Goal: Information Seeking & Learning: Learn about a topic

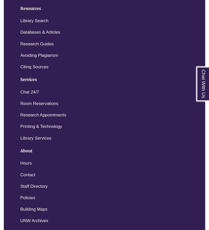
scroll to position [1256, 0]
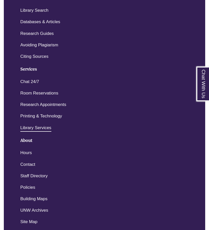
click at [48, 125] on link "Library Services" at bounding box center [35, 127] width 31 height 7
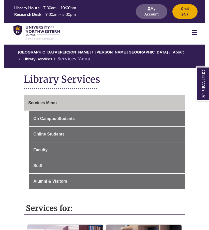
click at [36, 50] on link "University of Northwestern - St. Paul" at bounding box center [54, 52] width 73 height 4
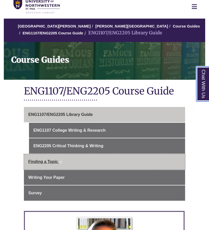
scroll to position [25, 0]
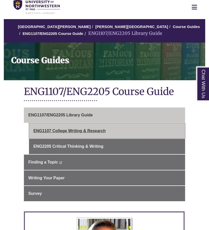
click at [98, 129] on link "ENG1107 College Writing & Research" at bounding box center [107, 130] width 156 height 15
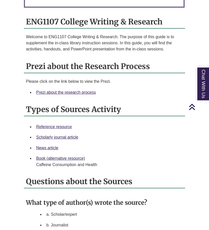
scroll to position [459, 0]
click at [85, 91] on link "Prezi about the research process" at bounding box center [66, 92] width 60 height 4
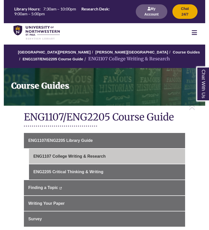
scroll to position [0, 0]
click at [50, 53] on link "[GEOGRAPHIC_DATA][PERSON_NAME]" at bounding box center [54, 52] width 73 height 4
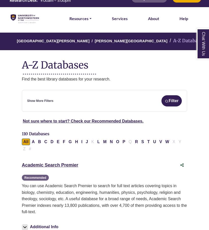
scroll to position [15, 0]
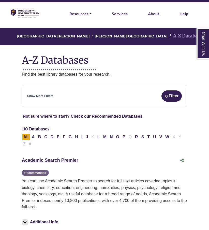
click at [75, 97] on div "Show More Filters Filter" at bounding box center [104, 95] width 155 height 11
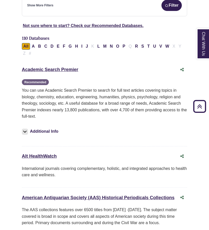
scroll to position [106, 0]
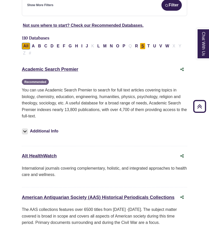
click at [143, 44] on button "S" at bounding box center [143, 46] width 6 height 7
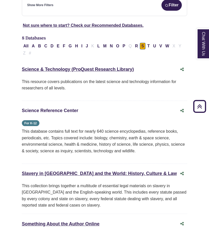
click at [66, 108] on link "Science Reference Center This link opens in a new window" at bounding box center [50, 110] width 56 height 5
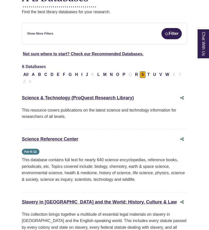
scroll to position [87, 0]
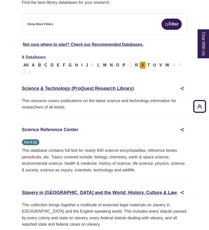
click at [47, 127] on link "Science Reference Center This link opens in a new window" at bounding box center [50, 129] width 56 height 5
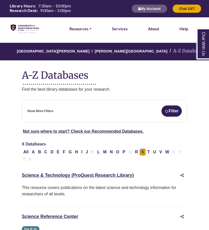
scroll to position [0, 0]
click at [62, 48] on link "[GEOGRAPHIC_DATA][PERSON_NAME]" at bounding box center [53, 50] width 73 height 5
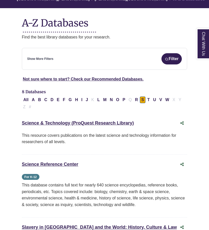
scroll to position [59, 0]
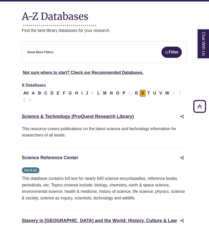
click at [66, 155] on link "Science Reference Center This link opens in a new window" at bounding box center [50, 157] width 56 height 5
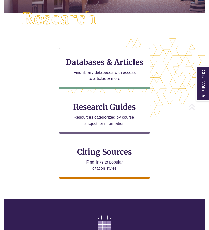
scroll to position [166, 201]
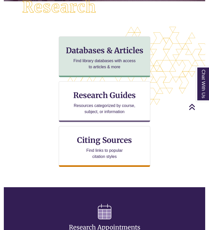
click at [80, 65] on p "Find library databases with access to articles & more" at bounding box center [104, 64] width 66 height 12
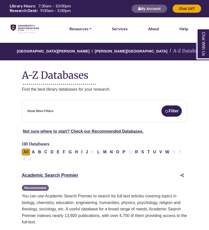
click at [81, 105] on div "Show More Filters Filter" at bounding box center [104, 110] width 155 height 11
click at [166, 109] on img "submit" at bounding box center [167, 111] width 4 height 4
click at [118, 117] on div "**********" at bounding box center [105, 111] width 166 height 22
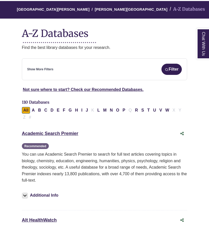
scroll to position [44, 0]
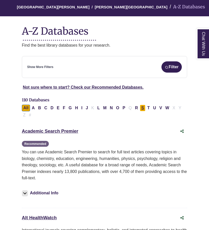
click at [143, 106] on button "S" at bounding box center [143, 108] width 6 height 7
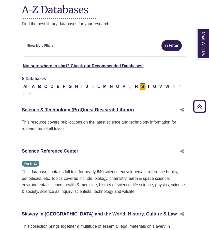
scroll to position [65, 0]
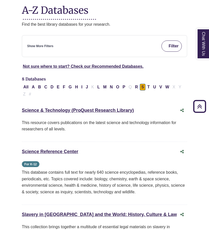
click at [167, 46] on img "submit" at bounding box center [167, 46] width 4 height 4
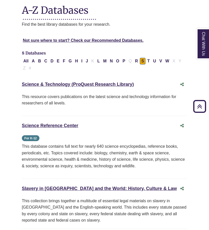
select select "Database Subject Filter"
select select "Database Types Filter"
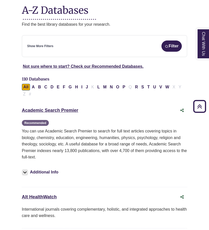
click at [111, 46] on div "Show More Filters Filter" at bounding box center [104, 45] width 155 height 11
click at [36, 46] on link "Show More Filters" at bounding box center [40, 46] width 26 height 5
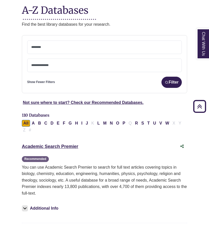
click at [36, 46] on textarea "Search" at bounding box center [104, 48] width 147 height 4
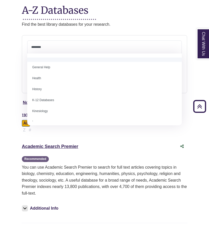
scroll to position [216, 0]
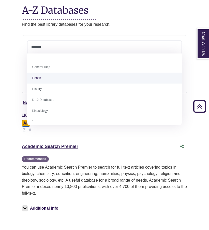
select select "*****"
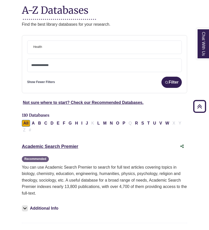
click at [50, 67] on span at bounding box center [104, 65] width 147 height 13
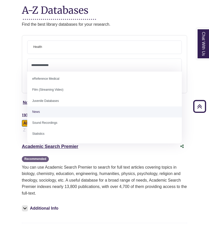
scroll to position [35, 0]
select select "*****"
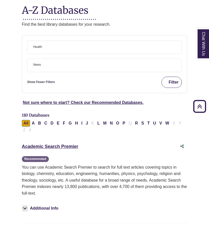
click at [174, 81] on button "Filter" at bounding box center [171, 82] width 20 height 11
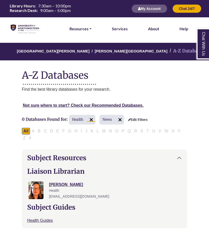
click at [93, 116] on img at bounding box center [91, 119] width 8 height 8
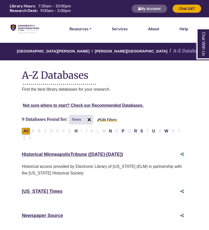
click at [104, 118] on link "Edit Filters" at bounding box center [106, 120] width 19 height 4
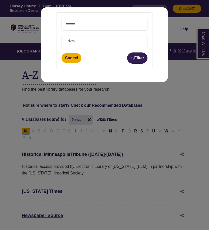
click at [87, 26] on textarea "Search" at bounding box center [105, 24] width 78 height 4
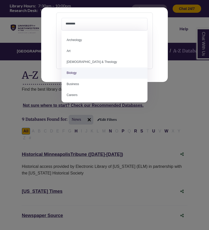
select select "*****"
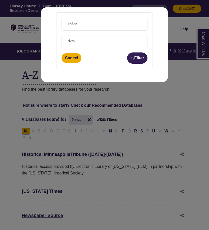
scroll to position [101, 0]
click at [132, 56] on img "submit" at bounding box center [132, 58] width 4 height 4
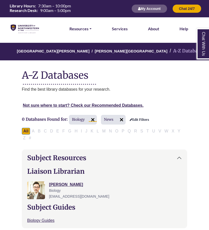
click at [93, 118] on img at bounding box center [93, 119] width 8 height 8
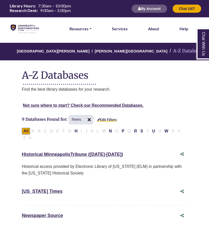
click at [103, 118] on link "Edit Filters" at bounding box center [106, 120] width 19 height 4
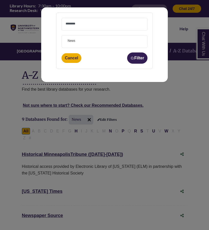
click at [89, 26] on textarea "Search" at bounding box center [105, 24] width 78 height 4
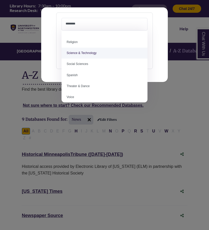
scroll to position [101, 0]
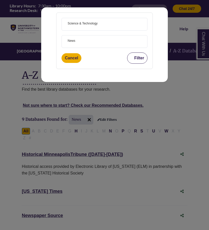
click at [131, 56] on button "Filter" at bounding box center [137, 57] width 20 height 11
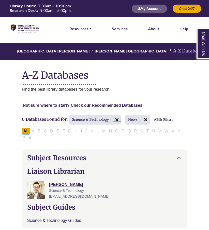
click at [117, 118] on img at bounding box center [117, 119] width 8 height 8
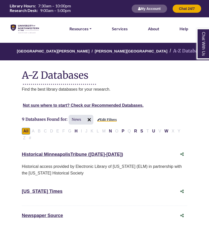
click at [113, 119] on link "Edit Filters" at bounding box center [106, 120] width 19 height 4
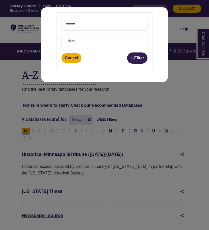
click at [106, 22] on textarea "Search" at bounding box center [105, 24] width 78 height 4
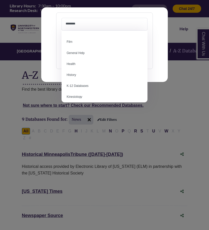
scroll to position [214, 0]
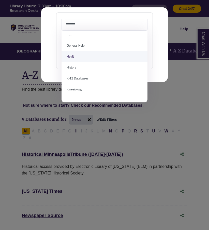
select select "*****"
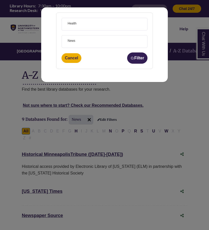
scroll to position [101, 0]
click at [80, 43] on span "× News" at bounding box center [105, 41] width 78 height 12
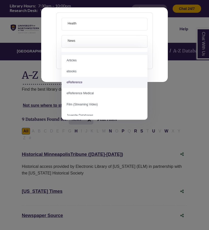
scroll to position [29, 0]
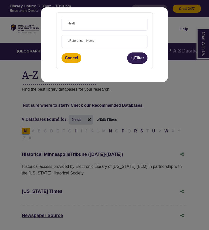
click at [100, 41] on span "× eReference × News" at bounding box center [105, 41] width 78 height 12
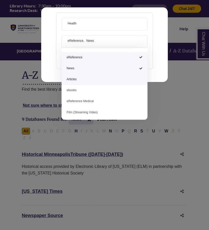
select select "*****"
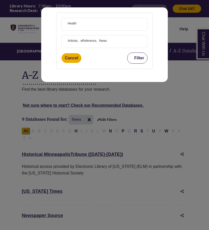
click at [135, 63] on button "Filter" at bounding box center [137, 57] width 20 height 11
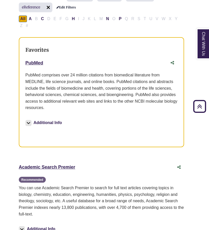
scroll to position [124, 3]
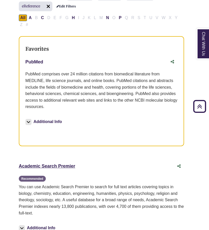
click at [31, 61] on link "PubMed This link opens in a new window" at bounding box center [34, 61] width 18 height 5
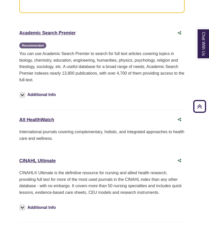
scroll to position [256, 3]
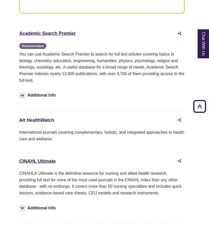
click at [47, 118] on link "Alt HealthWatch This link opens in a new window" at bounding box center [36, 119] width 35 height 5
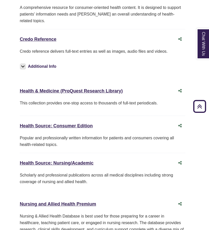
scroll to position [494, 2]
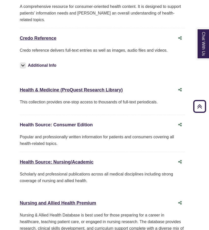
click at [74, 122] on link "Health Source: Consumer Edition This link opens in a new window" at bounding box center [56, 124] width 73 height 5
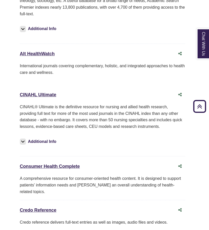
scroll to position [322, 2]
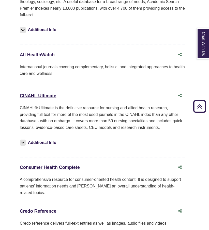
click at [51, 54] on link "Alt HealthWatch This link opens in a new window" at bounding box center [37, 54] width 35 height 5
